Goal: Information Seeking & Learning: Learn about a topic

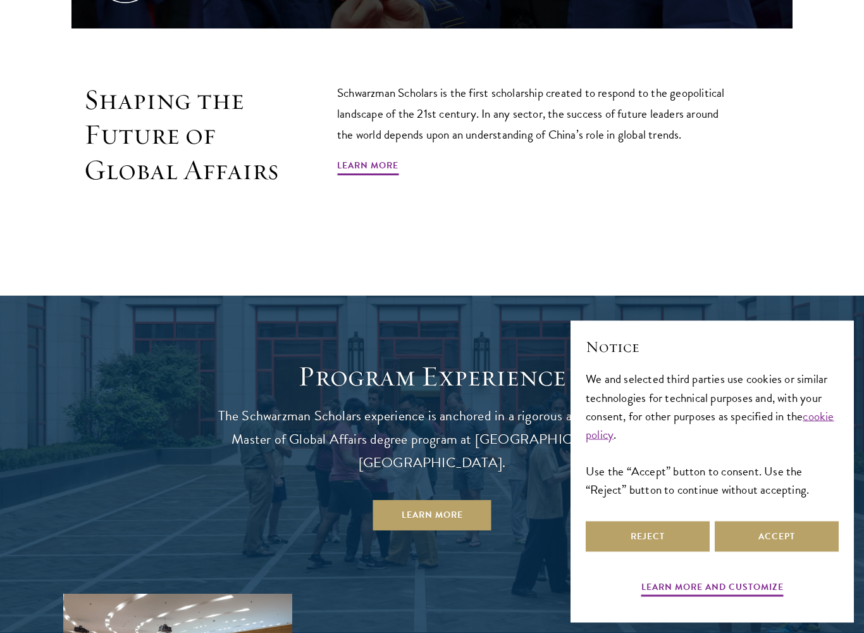
scroll to position [847, 0]
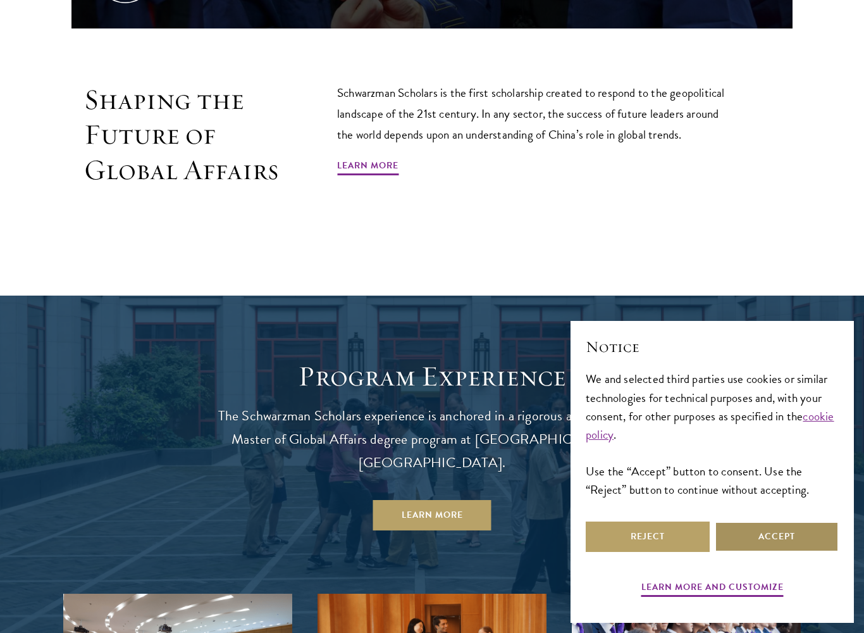
click at [762, 528] on button "Accept" at bounding box center [777, 536] width 124 height 30
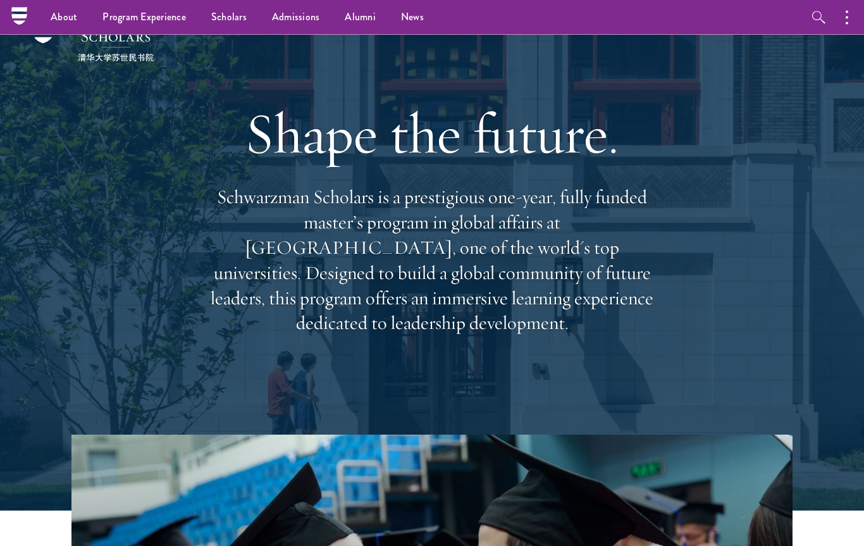
scroll to position [0, 0]
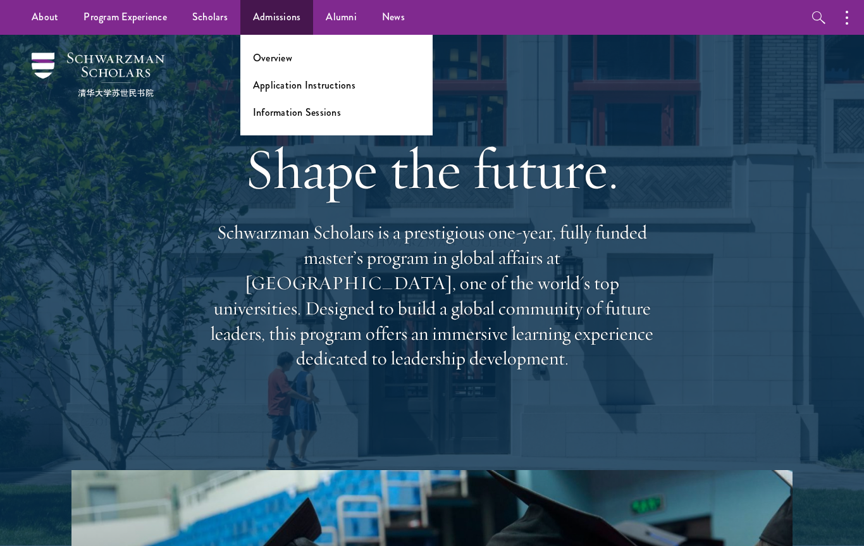
click at [310, 54] on li "Overview" at bounding box center [336, 58] width 167 height 15
click at [275, 65] on link "Overview" at bounding box center [272, 58] width 39 height 15
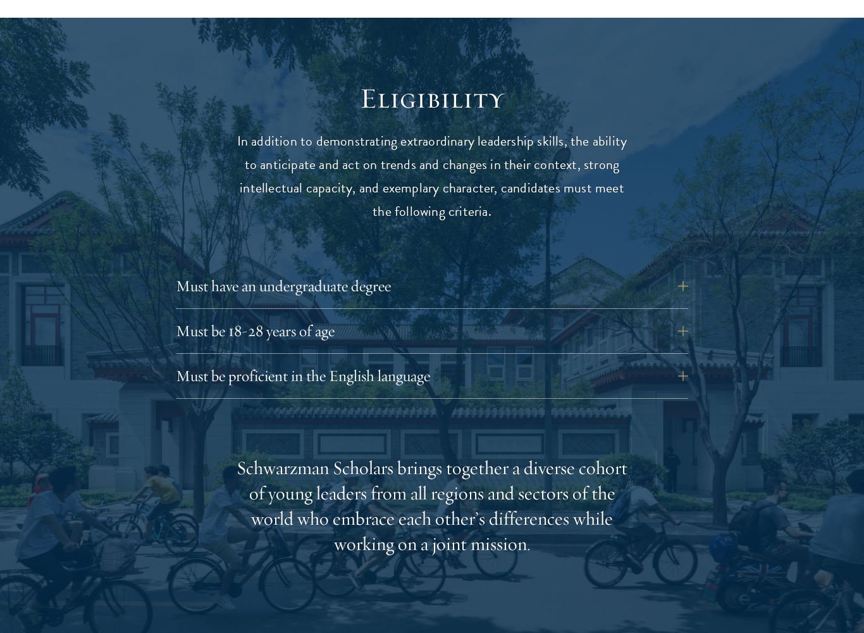
scroll to position [1597, 0]
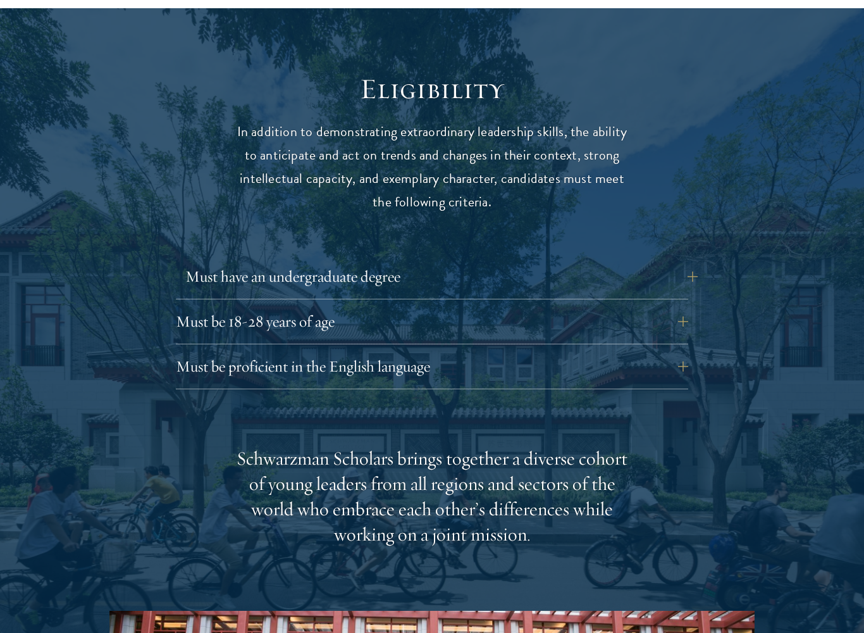
click at [670, 261] on button "Must have an undergraduate degree" at bounding box center [441, 276] width 512 height 30
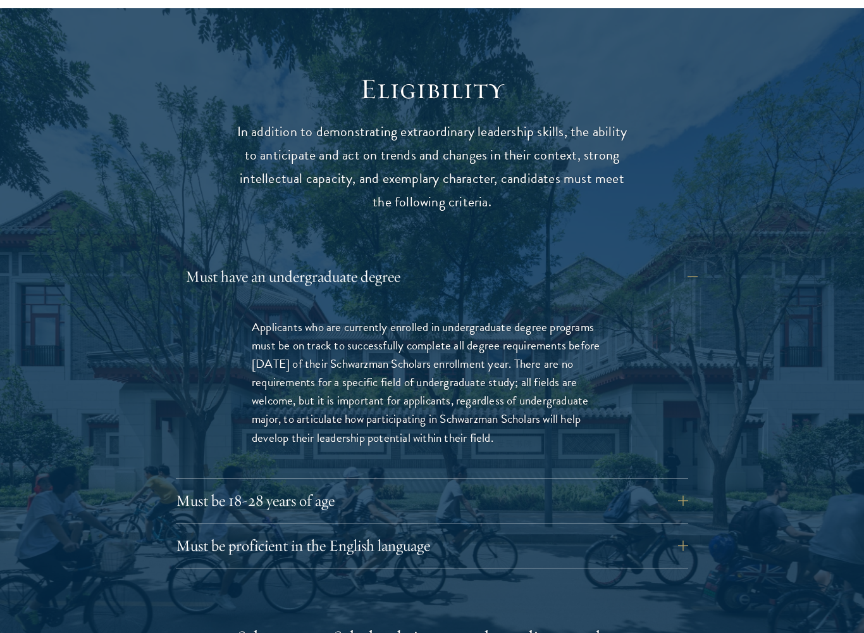
click at [671, 261] on button "Must have an undergraduate degree" at bounding box center [441, 276] width 512 height 30
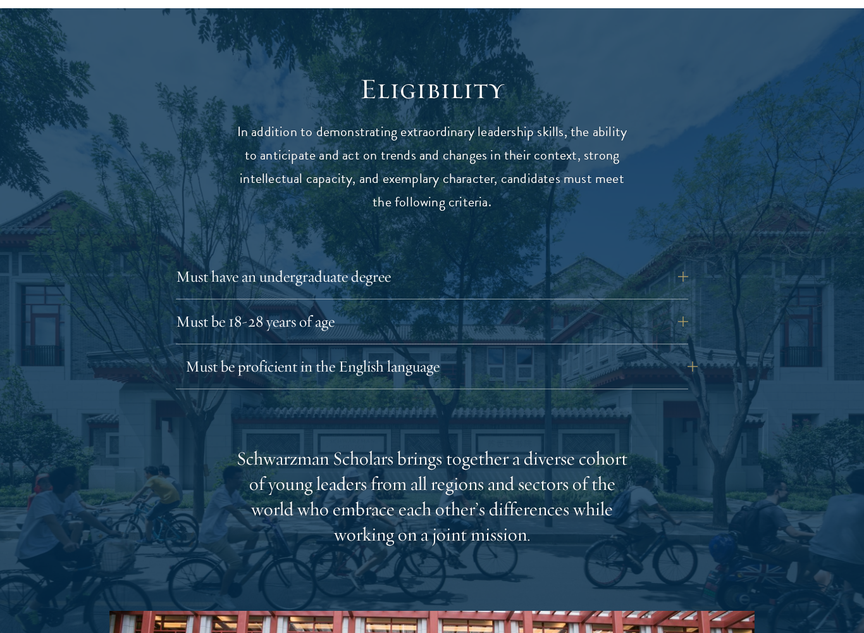
click at [662, 351] on button "Must be proficient in the English language" at bounding box center [441, 366] width 512 height 30
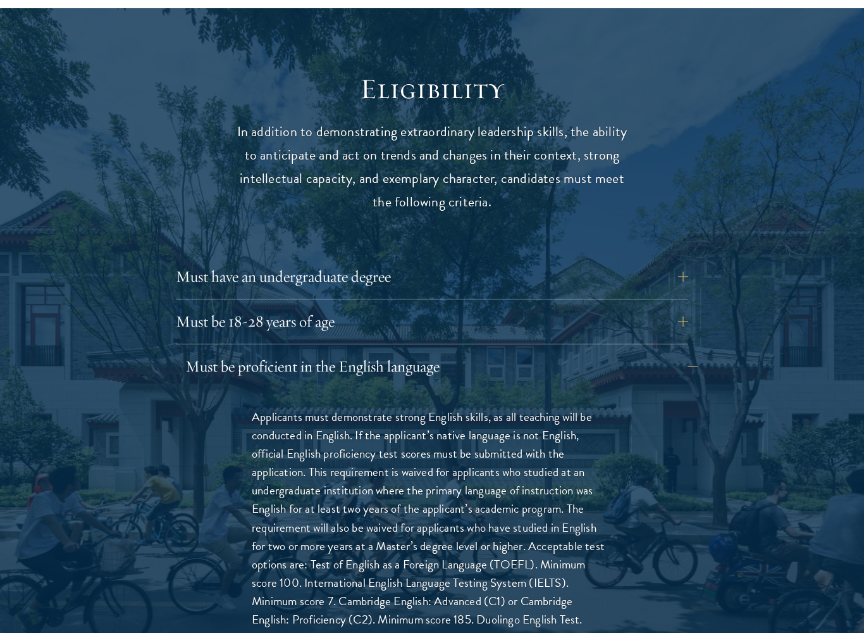
click at [667, 351] on button "Must be proficient in the English language" at bounding box center [441, 366] width 512 height 30
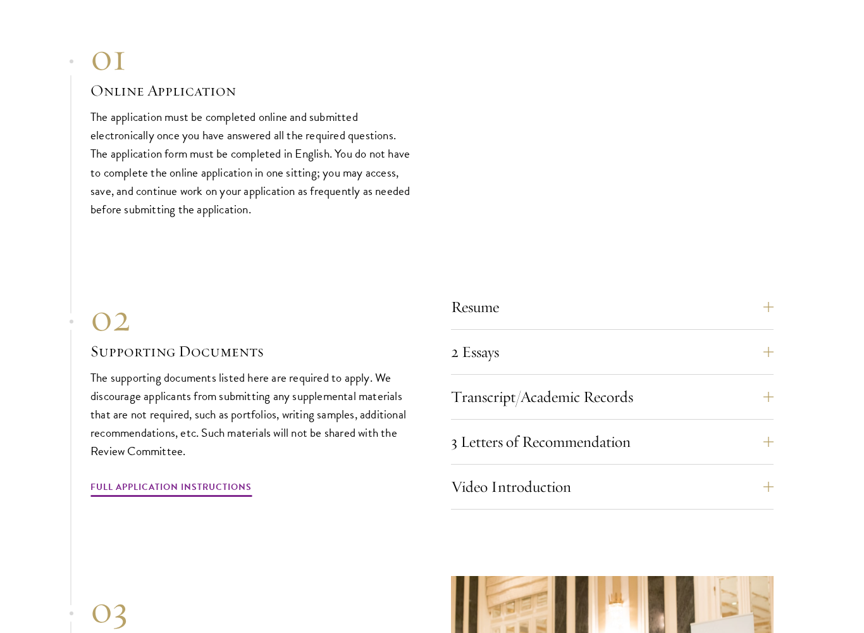
scroll to position [3727, 0]
click at [638, 292] on button "Resume" at bounding box center [622, 307] width 323 height 30
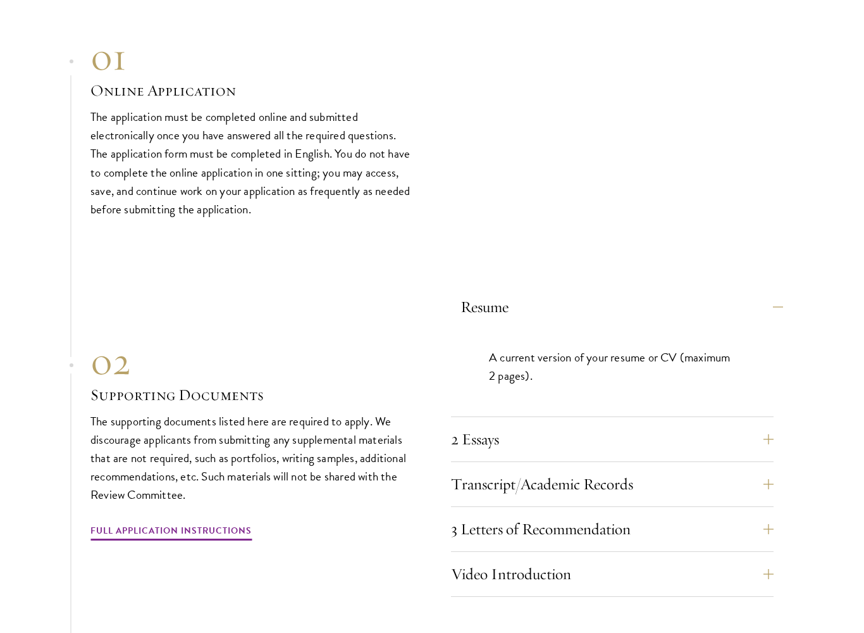
click at [702, 292] on button "Resume" at bounding box center [622, 307] width 323 height 30
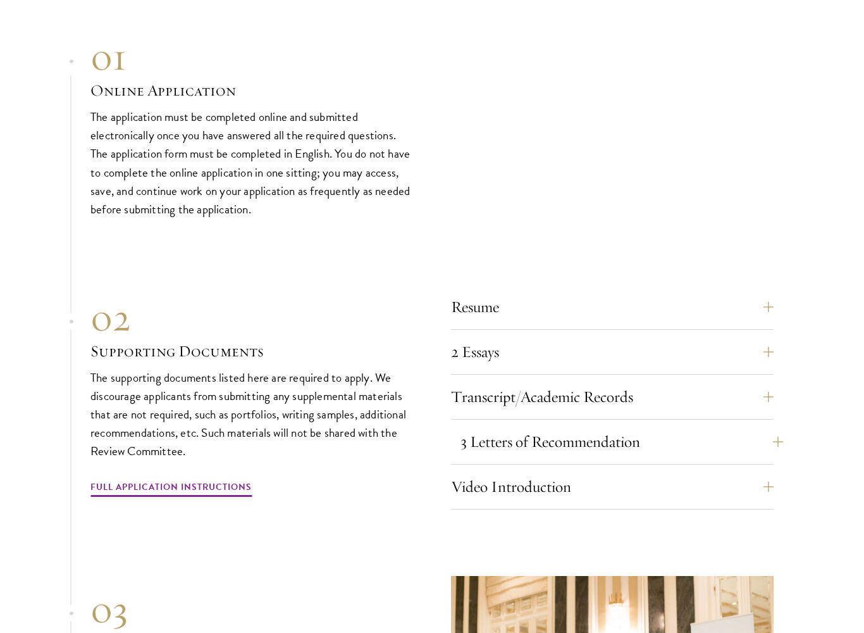
click at [646, 426] on button "3 Letters of Recommendation" at bounding box center [622, 441] width 323 height 30
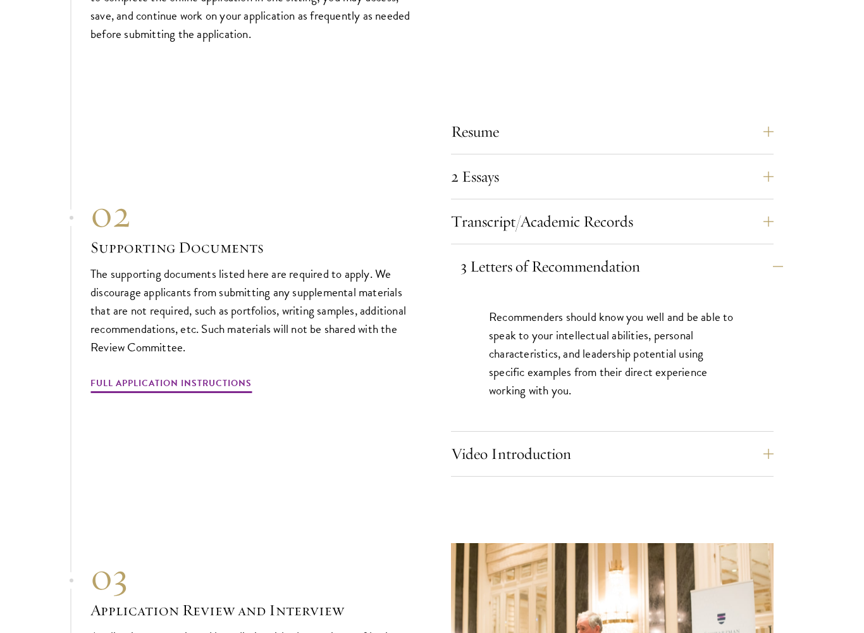
scroll to position [3903, 0]
click at [740, 251] on button "3 Letters of Recommendation" at bounding box center [622, 266] width 323 height 30
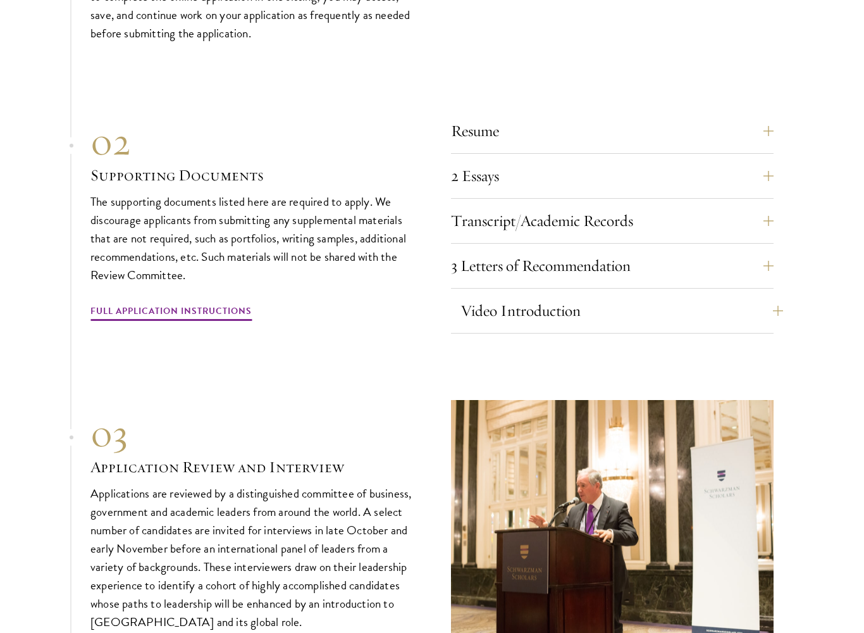
click at [729, 295] on button "Video Introduction" at bounding box center [622, 310] width 323 height 30
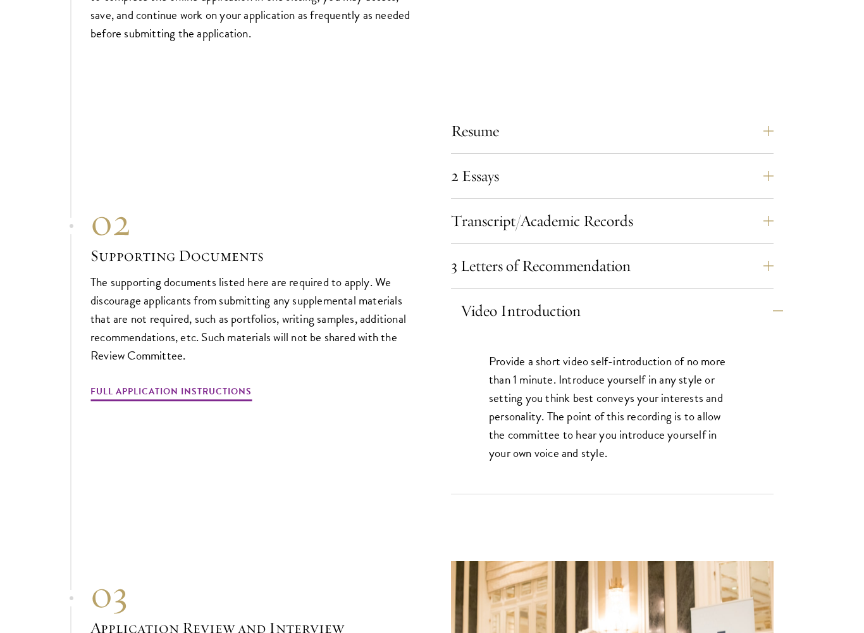
click at [733, 295] on button "Video Introduction" at bounding box center [622, 310] width 323 height 30
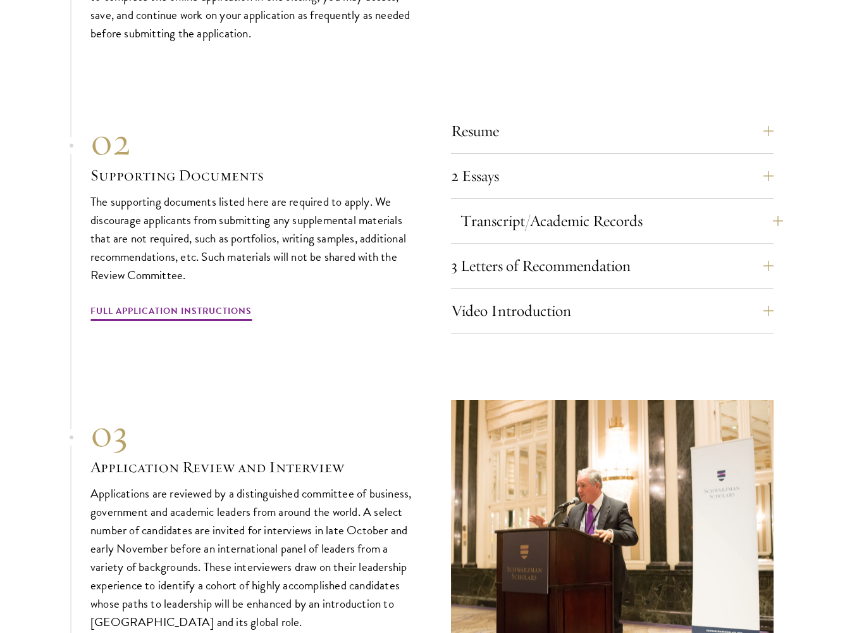
click at [675, 206] on button "Transcript/Academic Records" at bounding box center [622, 221] width 323 height 30
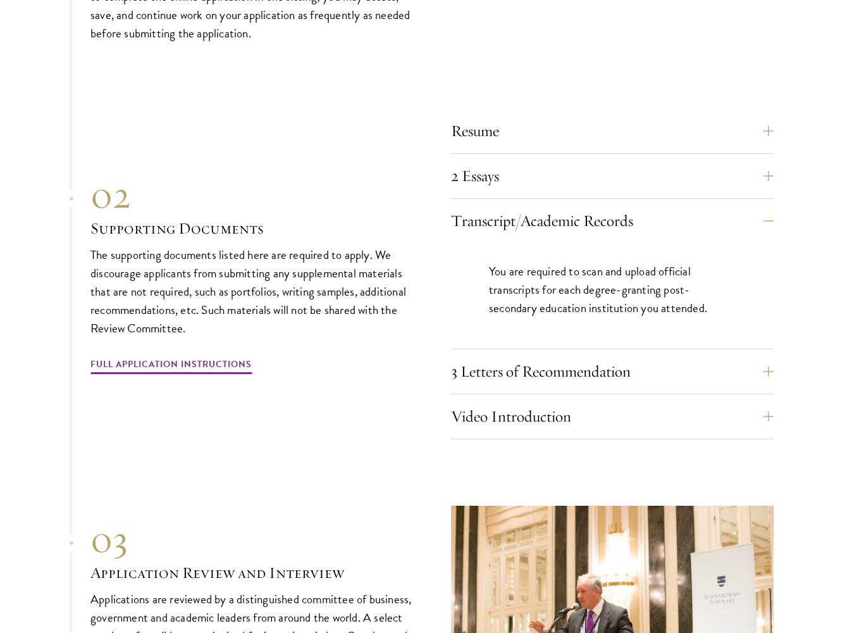
click at [695, 243] on div "You are required to scan and upload official transcripts for each degree-granti…" at bounding box center [612, 296] width 323 height 106
click at [690, 206] on button "Transcript/Academic Records" at bounding box center [622, 221] width 323 height 30
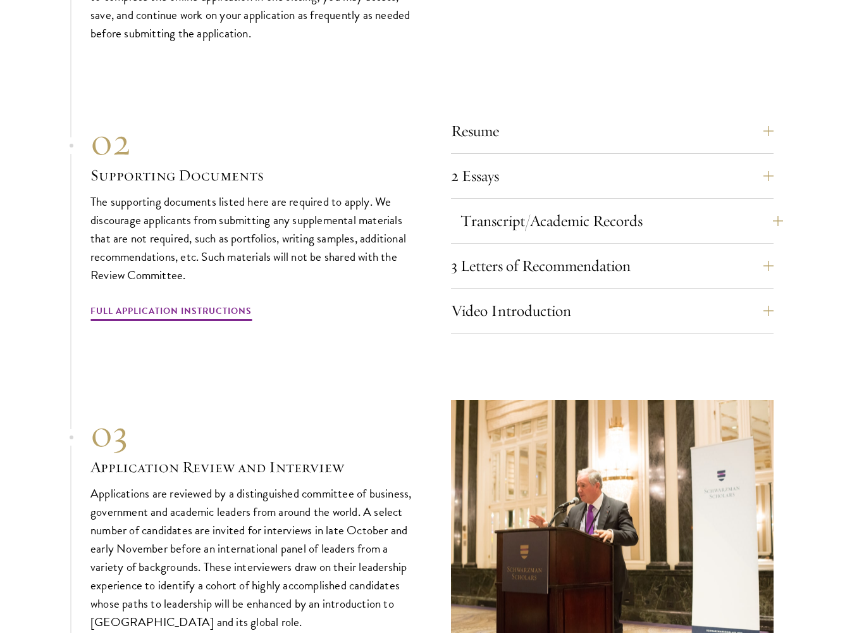
click at [699, 206] on button "Transcript/Academic Records" at bounding box center [622, 221] width 323 height 30
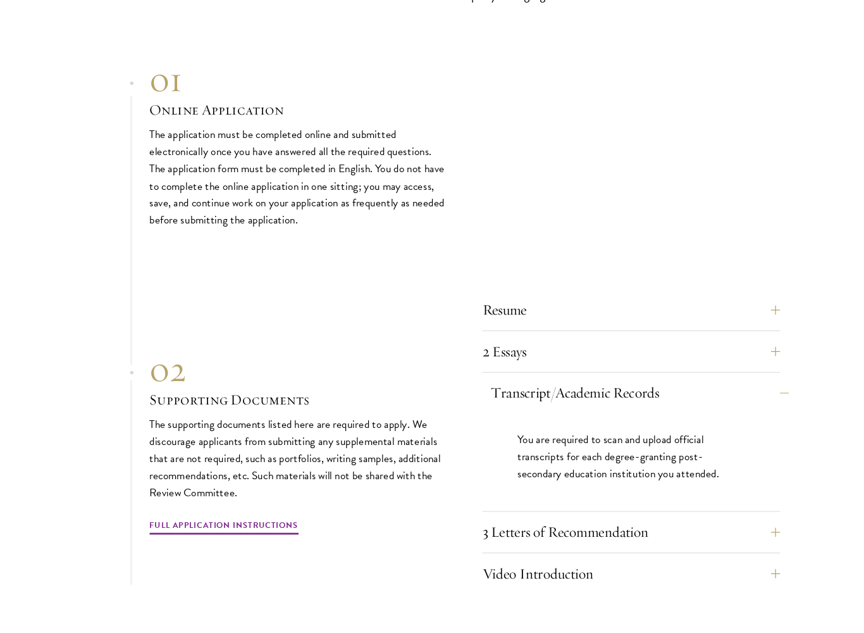
scroll to position [3772, 0]
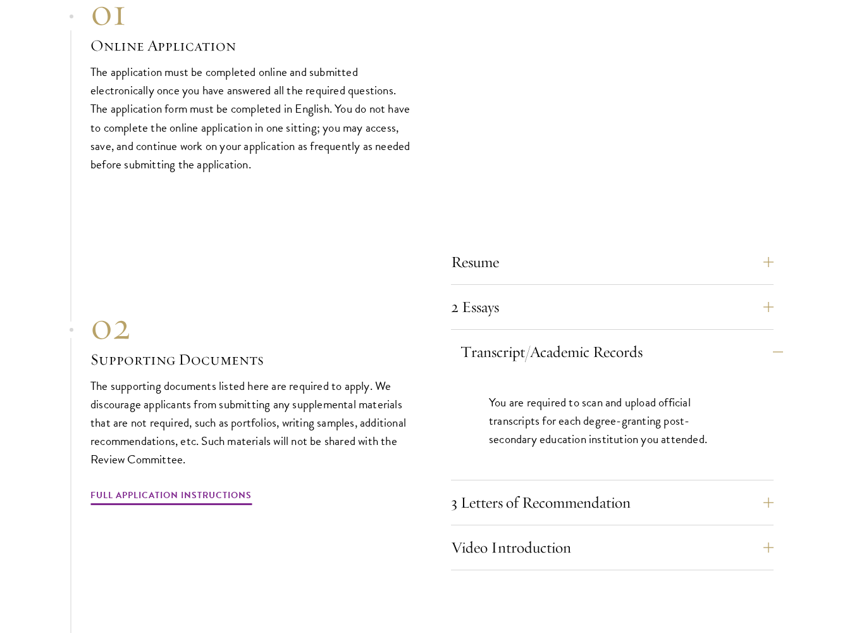
click at [703, 337] on button "Transcript/Academic Records" at bounding box center [622, 352] width 323 height 30
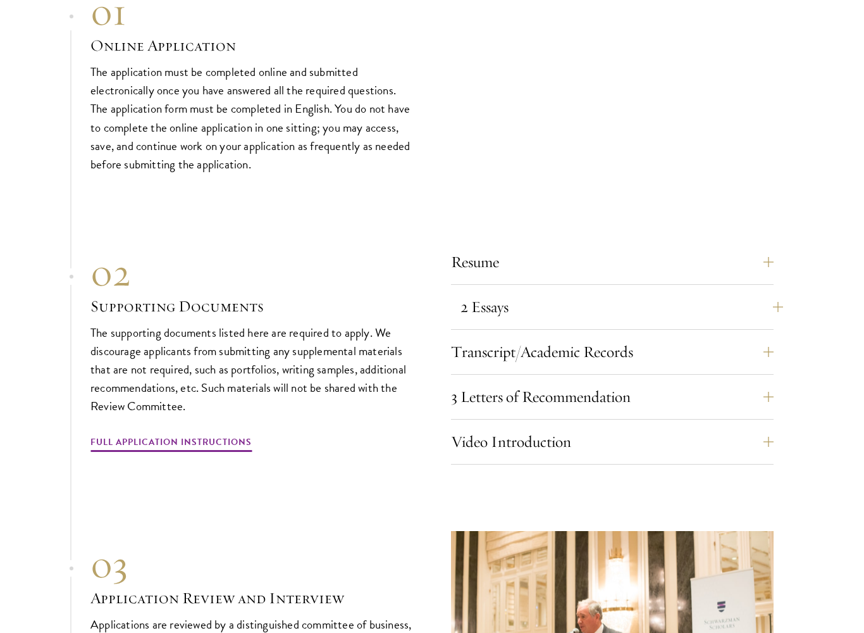
click at [691, 292] on button "2 Essays" at bounding box center [622, 307] width 323 height 30
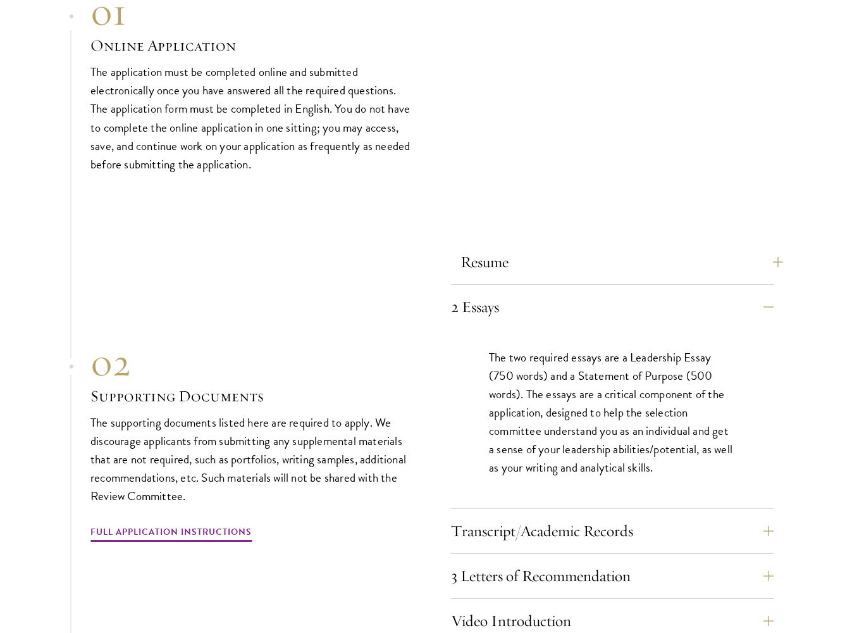
click at [688, 247] on button "Resume" at bounding box center [622, 262] width 323 height 30
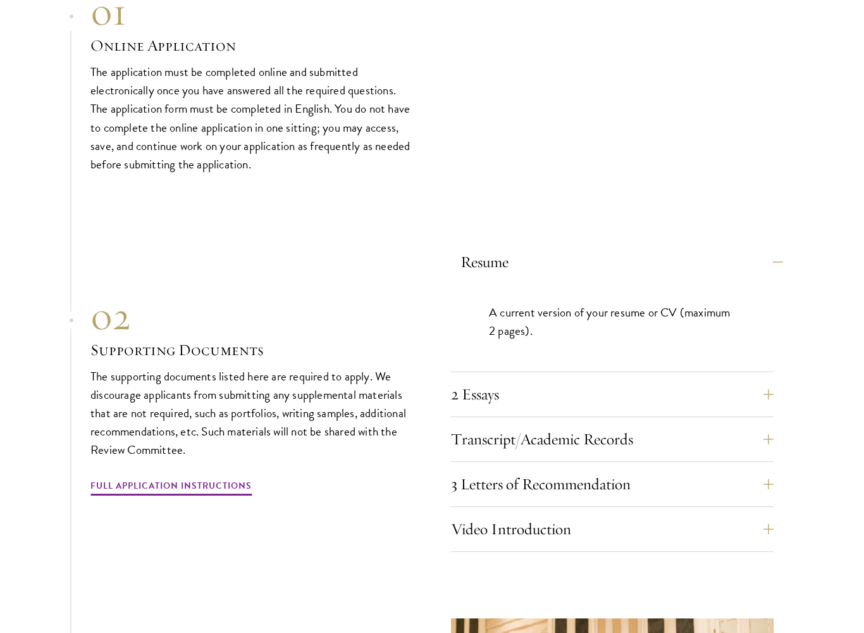
click at [713, 247] on button "Resume" at bounding box center [622, 262] width 323 height 30
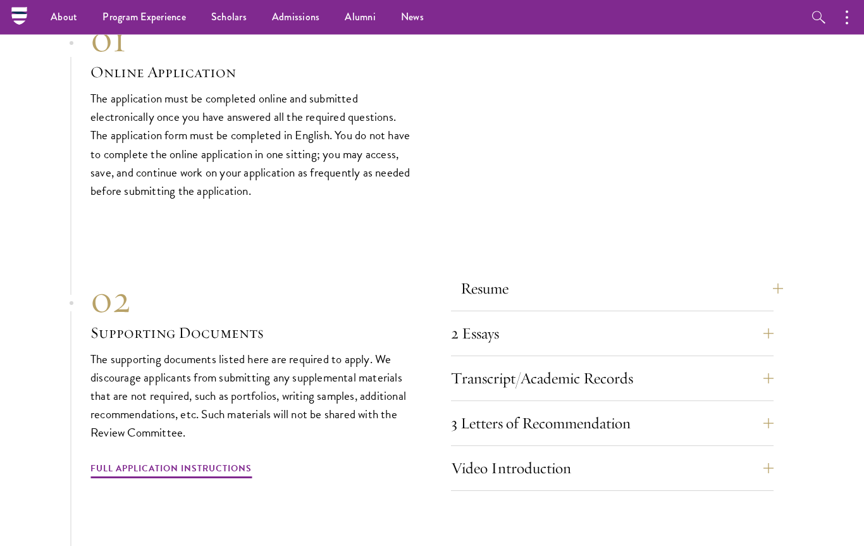
scroll to position [3723, 0]
